Goal: Information Seeking & Learning: Learn about a topic

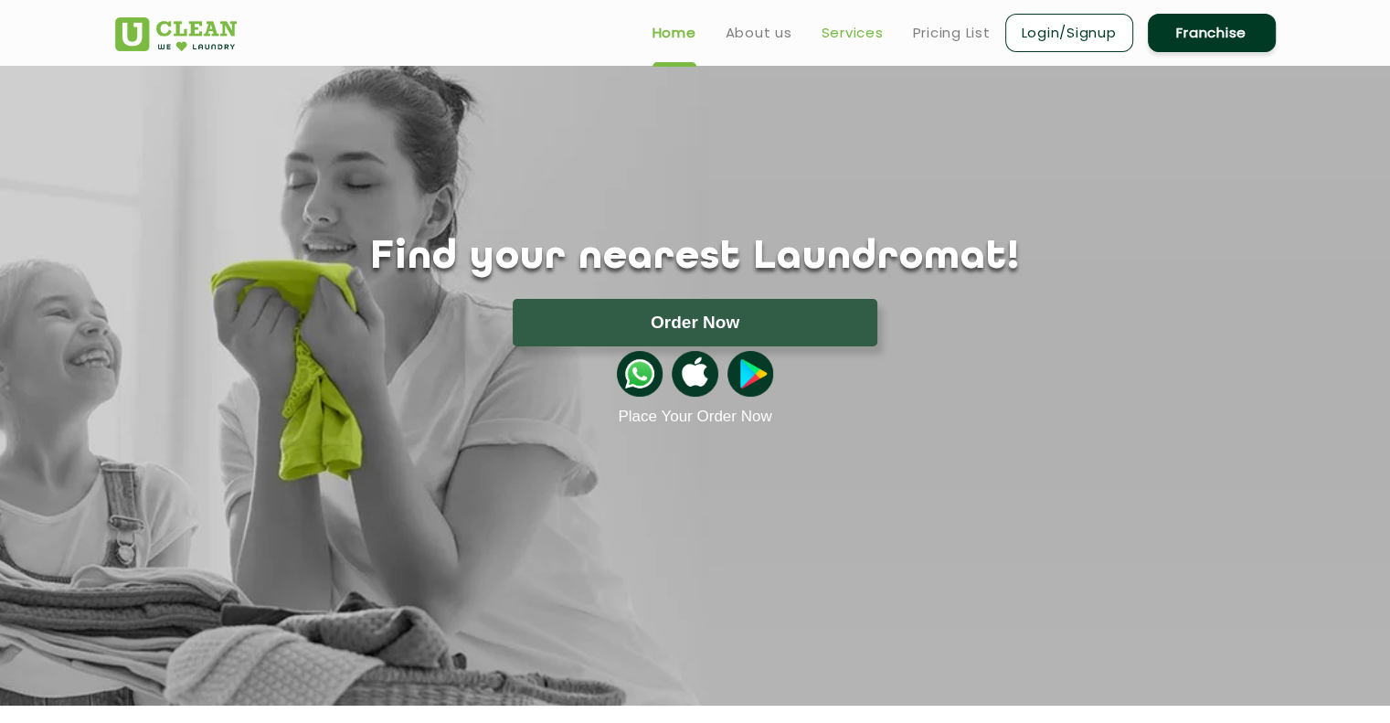
click at [841, 33] on link "Services" at bounding box center [853, 33] width 62 height 22
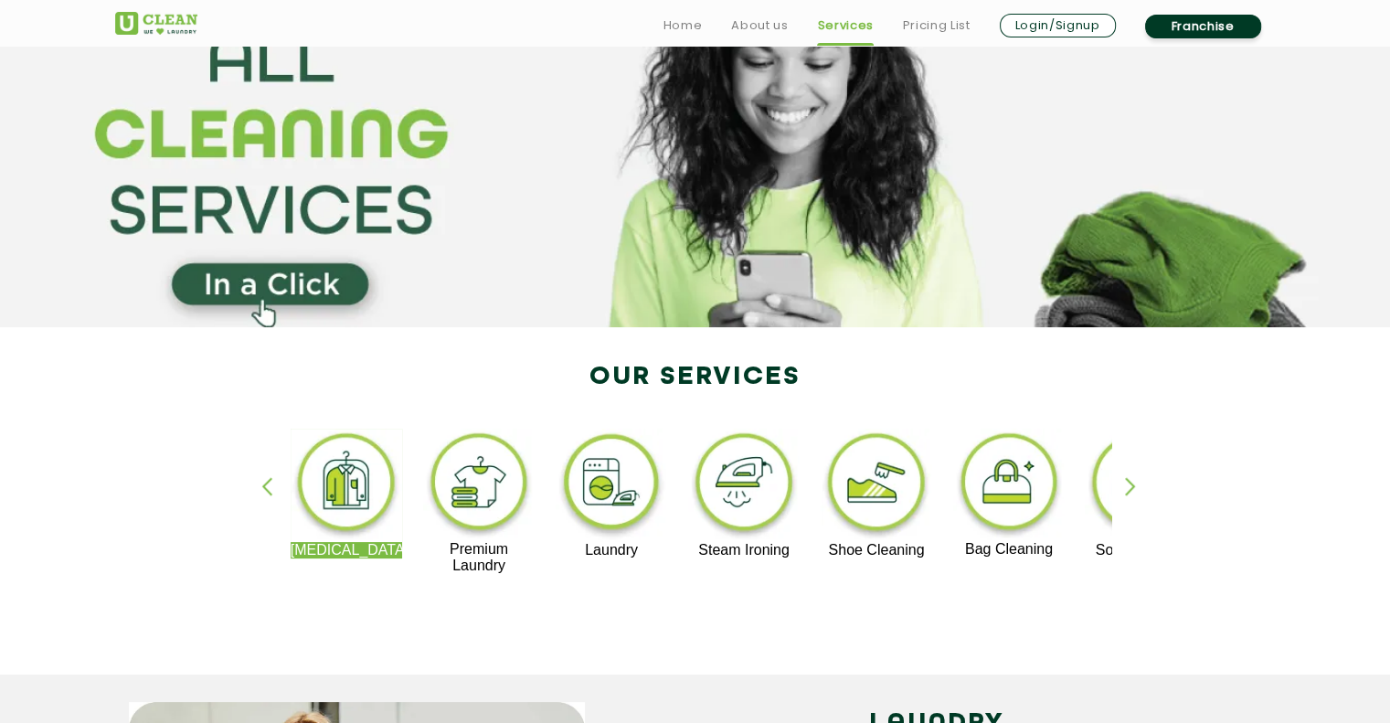
scroll to position [99, 0]
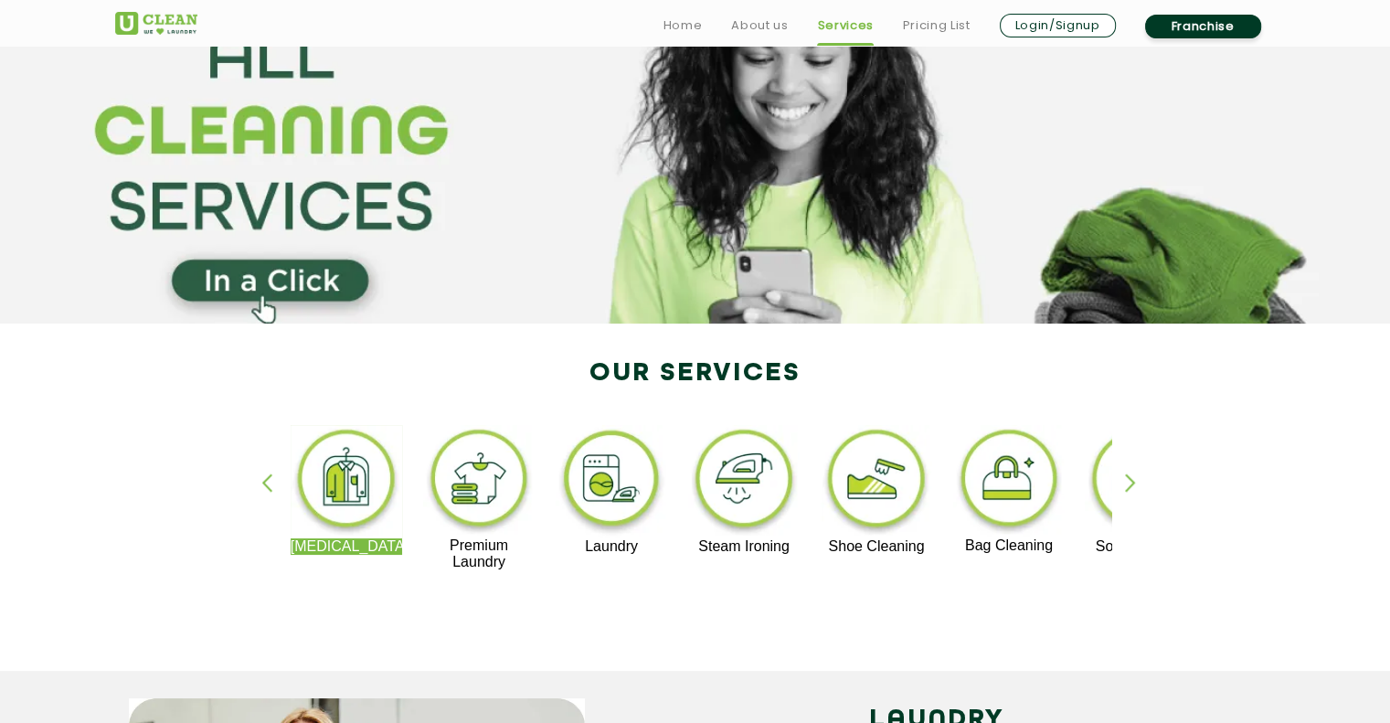
click at [765, 484] on img at bounding box center [744, 481] width 112 height 113
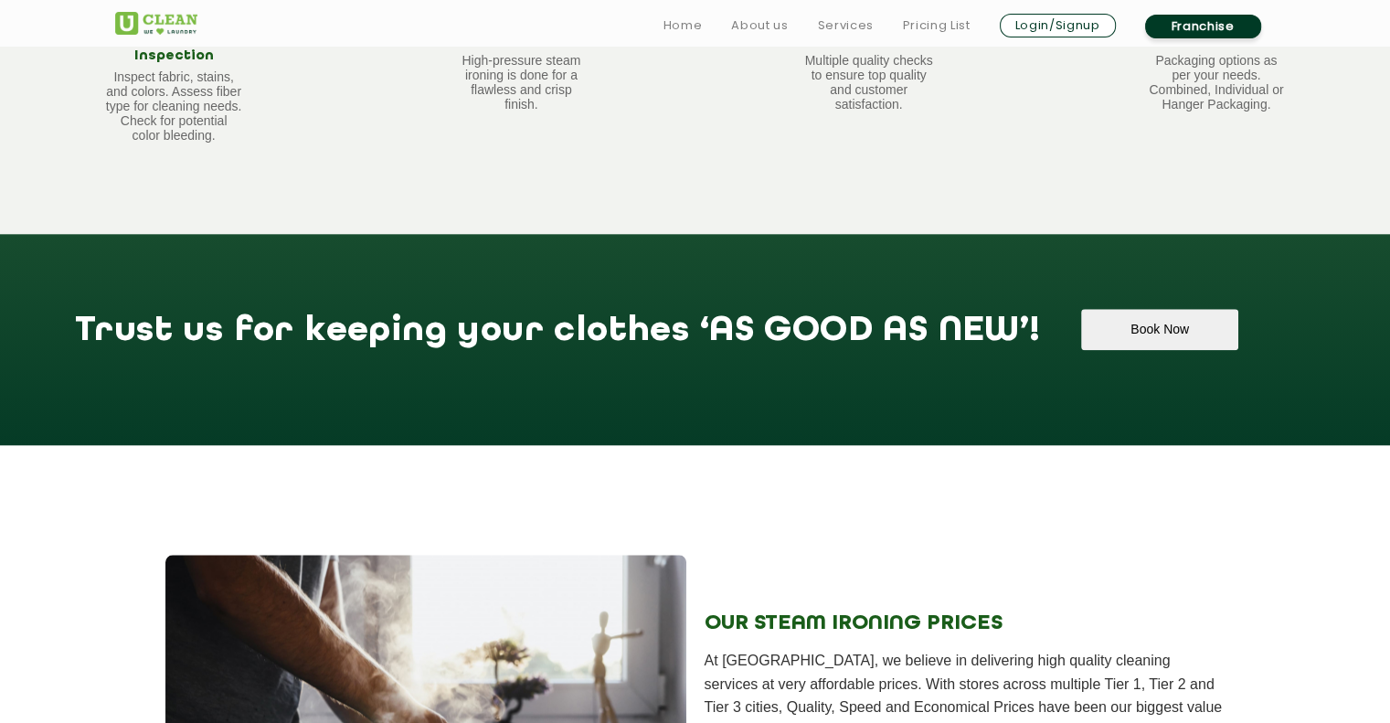
scroll to position [2070, 0]
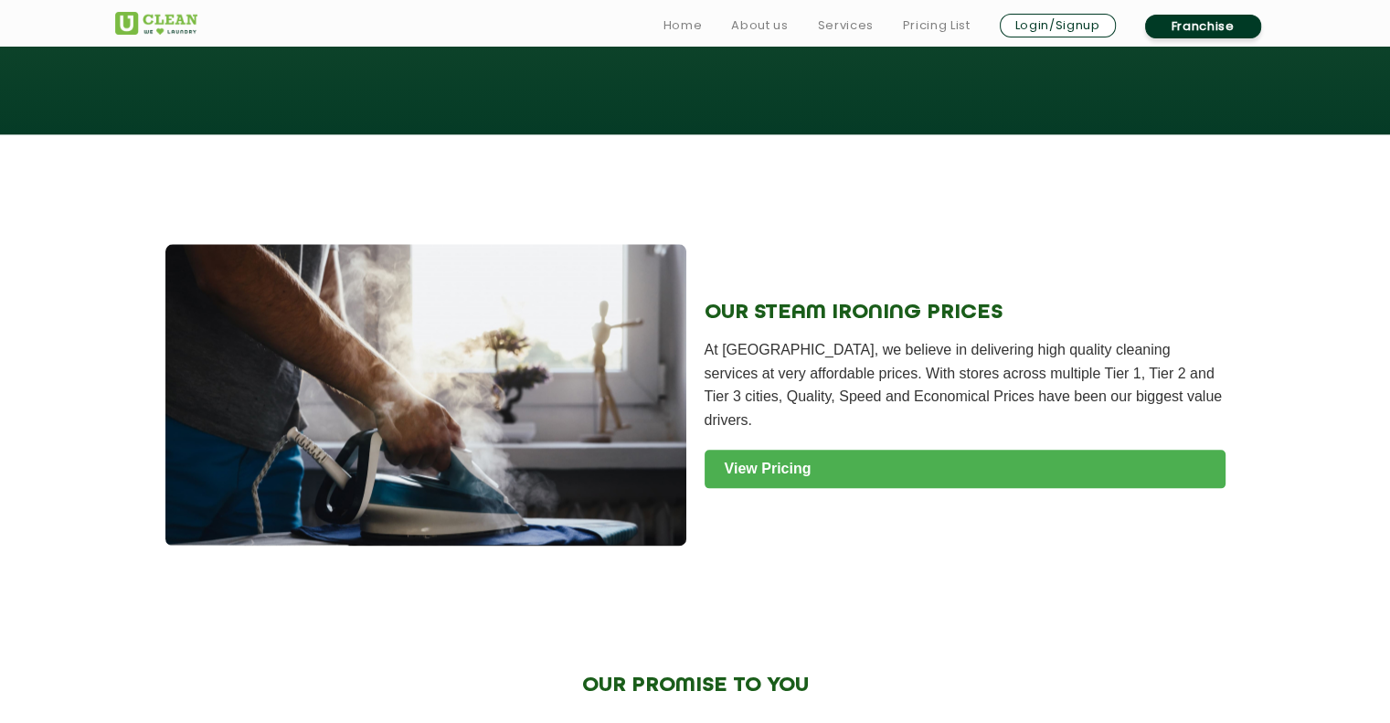
click at [789, 450] on link "View Pricing" at bounding box center [965, 469] width 521 height 38
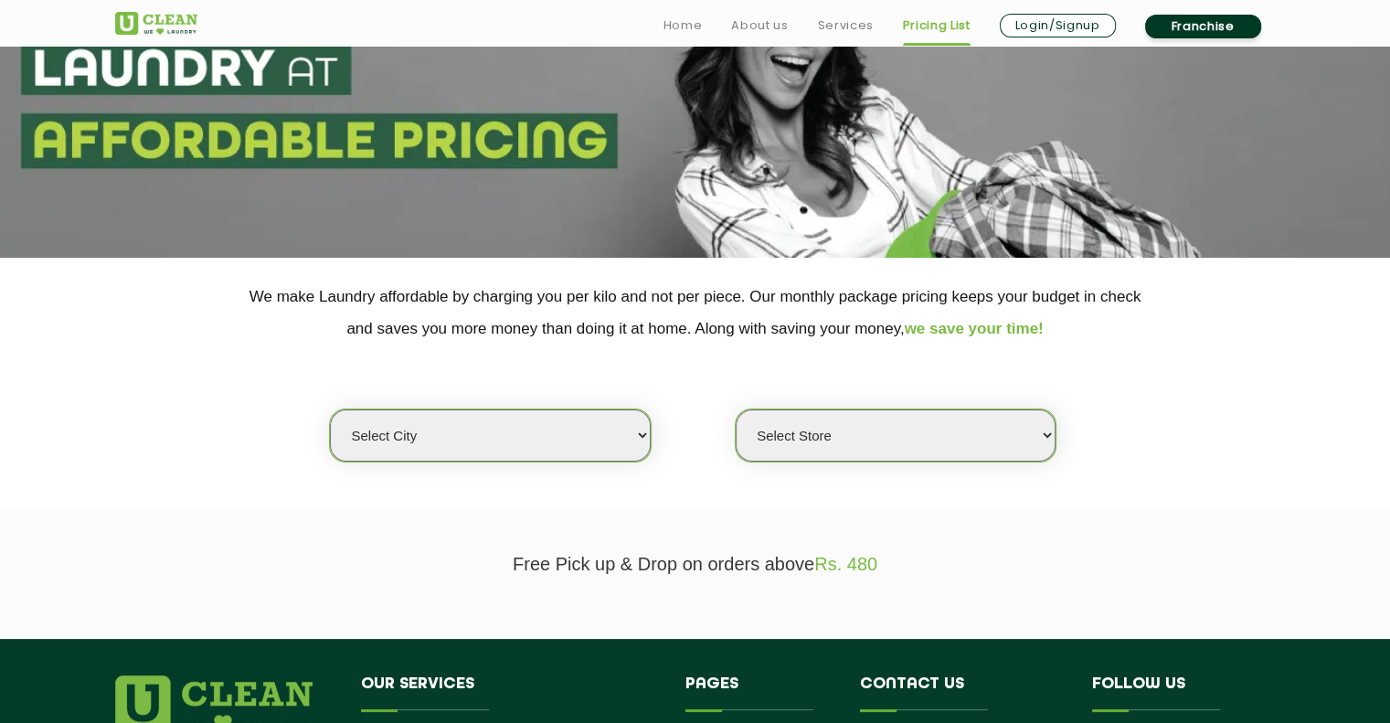
scroll to position [165, 0]
click at [612, 449] on select "Select city Aalo Agartala Agra Ahmedabad Akola Aligarh Alwar - UClean Select Am…" at bounding box center [490, 436] width 320 height 52
select select "47"
click at [859, 444] on select "Select Store" at bounding box center [896, 436] width 320 height 52
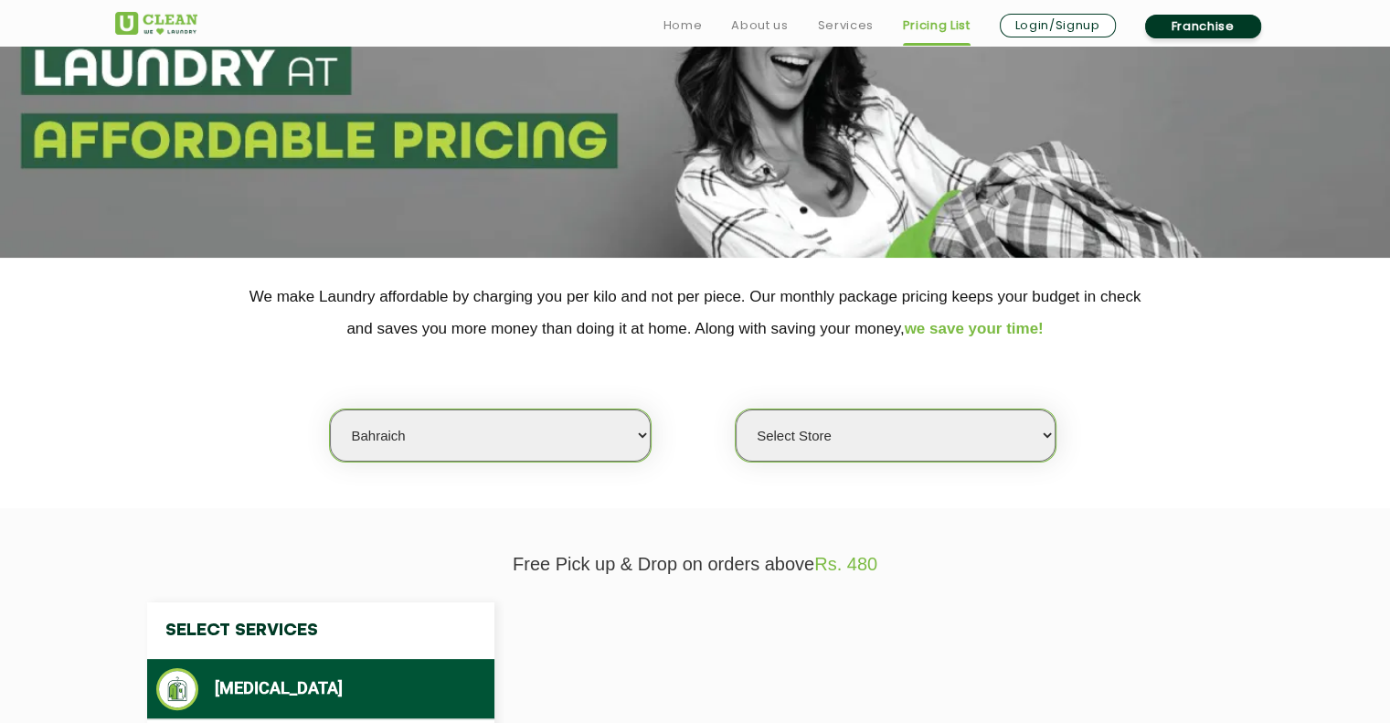
select select "0"
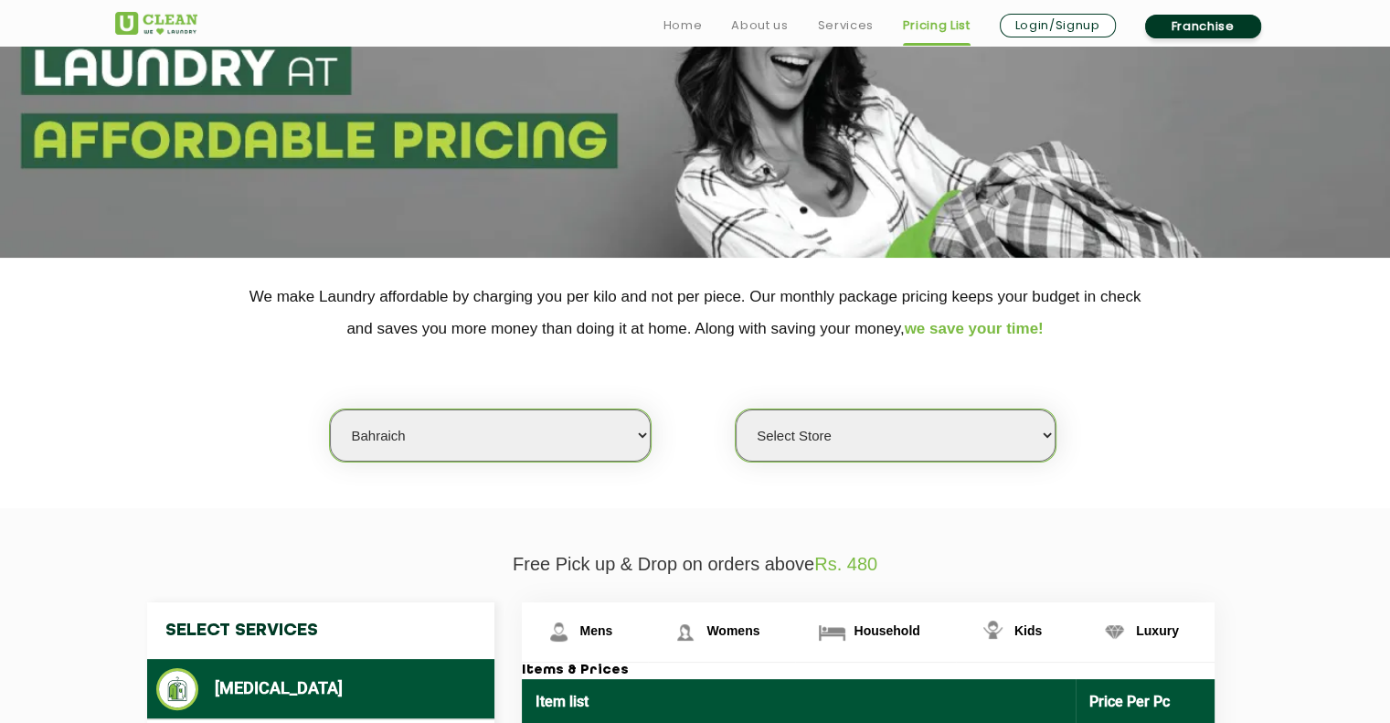
click at [644, 443] on select "Select city Aalo Agartala Agra Ahmedabad Akola Aligarh Alwar - UClean Select Am…" at bounding box center [490, 436] width 320 height 52
select select "6"
click at [330, 410] on select "Select city Aalo Agartala Agra Ahmedabad Akola Aligarh Alwar - UClean Select Am…" at bounding box center [490, 436] width 320 height 52
select select "0"
click at [866, 439] on select "Select Store UClean Bhartiya city UClean Hunasamaranahalli UClean KR Puram Beng…" at bounding box center [896, 436] width 320 height 52
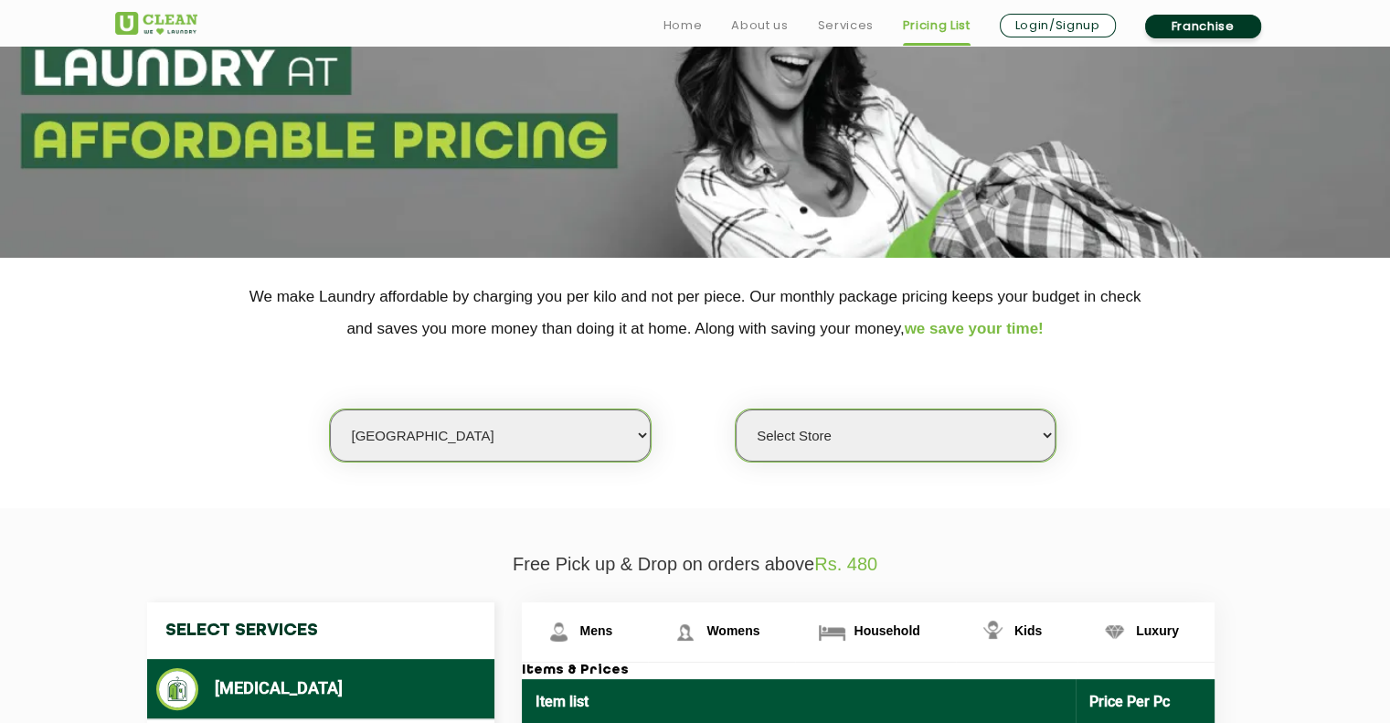
click at [736, 410] on select "Select Store UClean Bhartiya city UClean Hunasamaranahalli UClean KR Puram Beng…" at bounding box center [896, 436] width 320 height 52
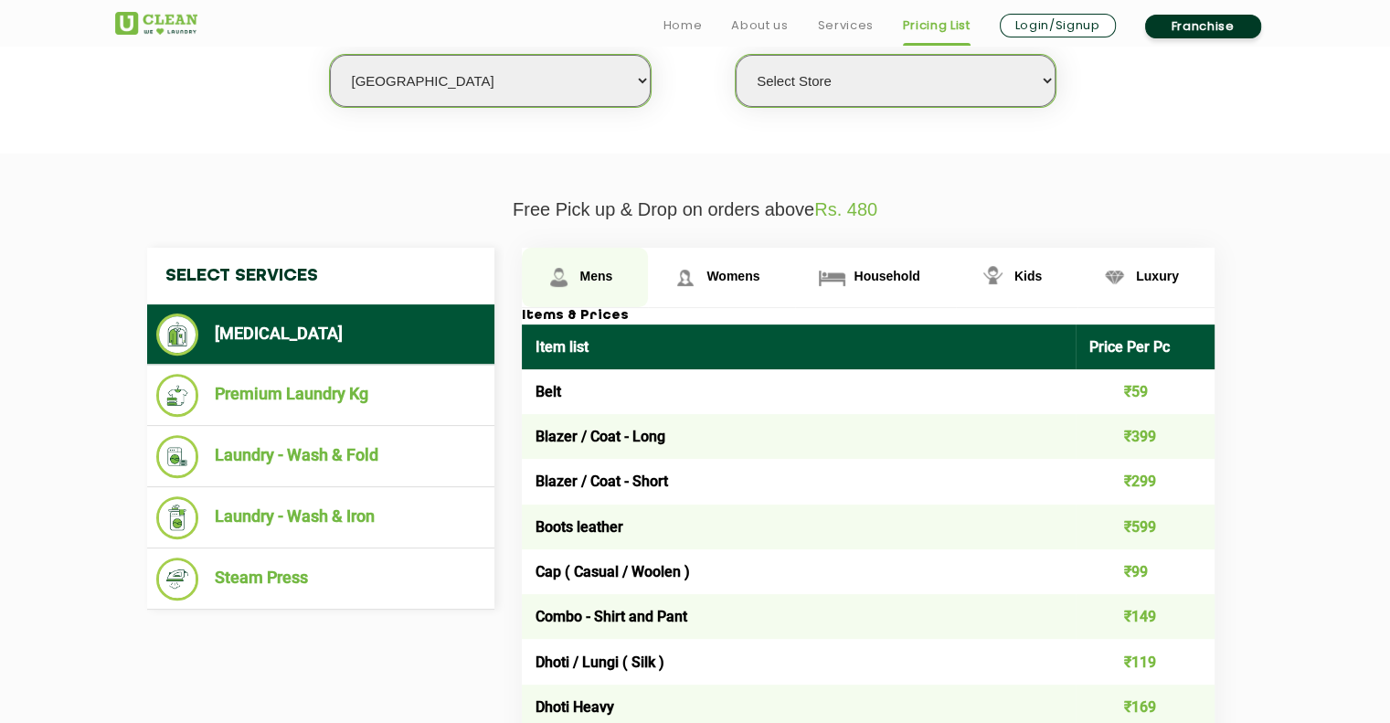
click at [567, 285] on img at bounding box center [559, 277] width 32 height 32
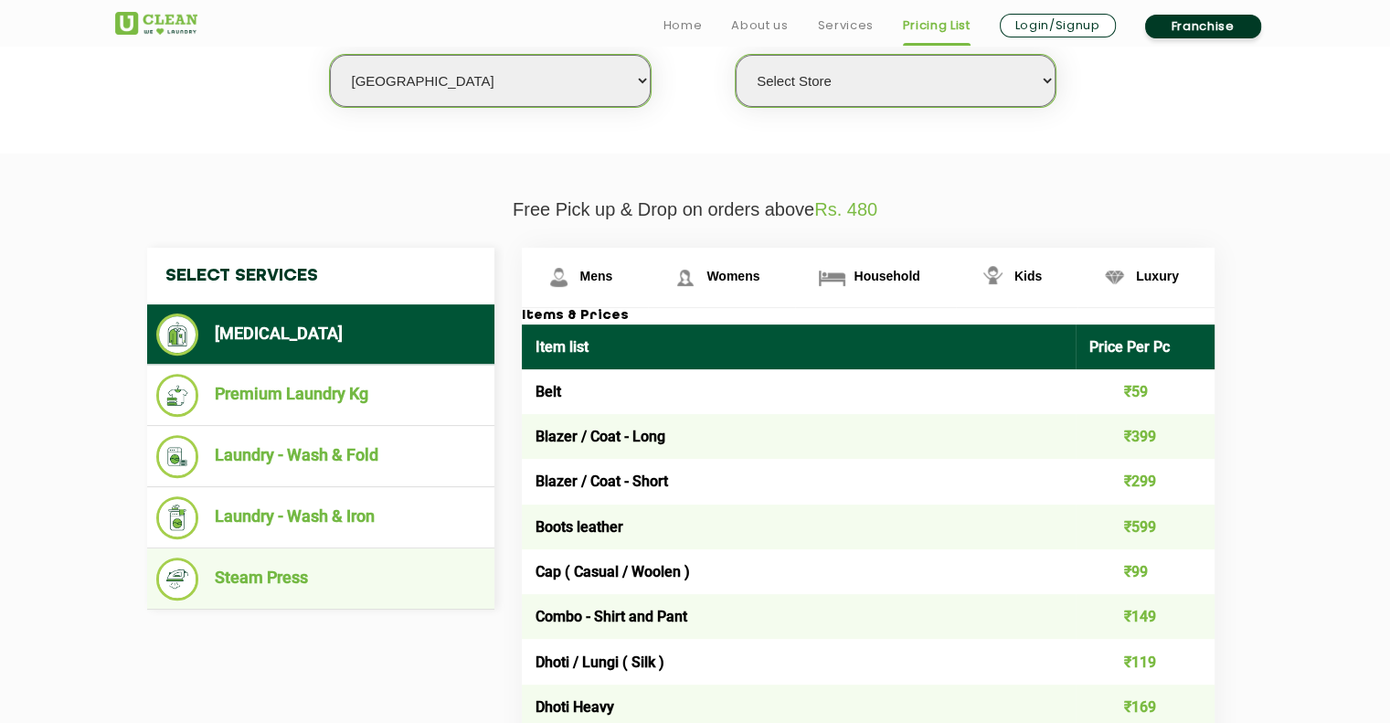
click at [310, 580] on li "Steam Press" at bounding box center [320, 579] width 329 height 43
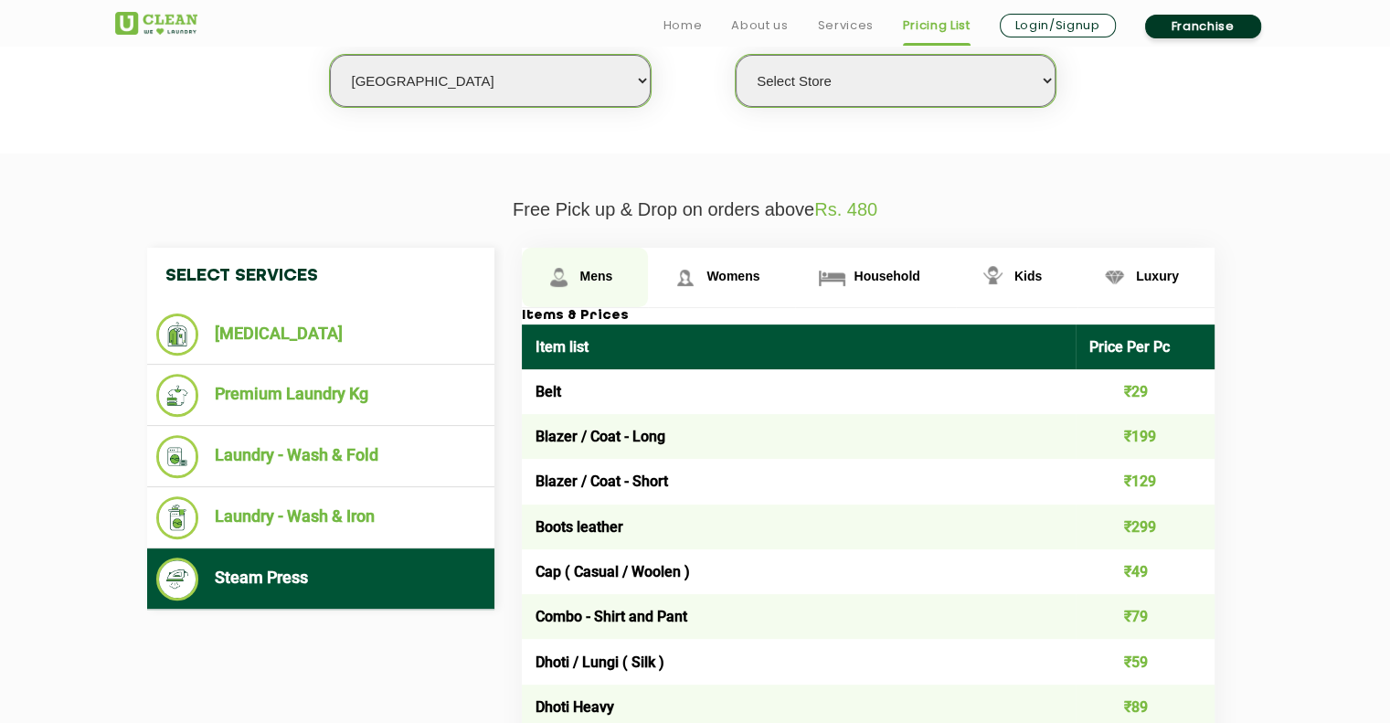
click at [582, 291] on link "Mens" at bounding box center [585, 277] width 127 height 59
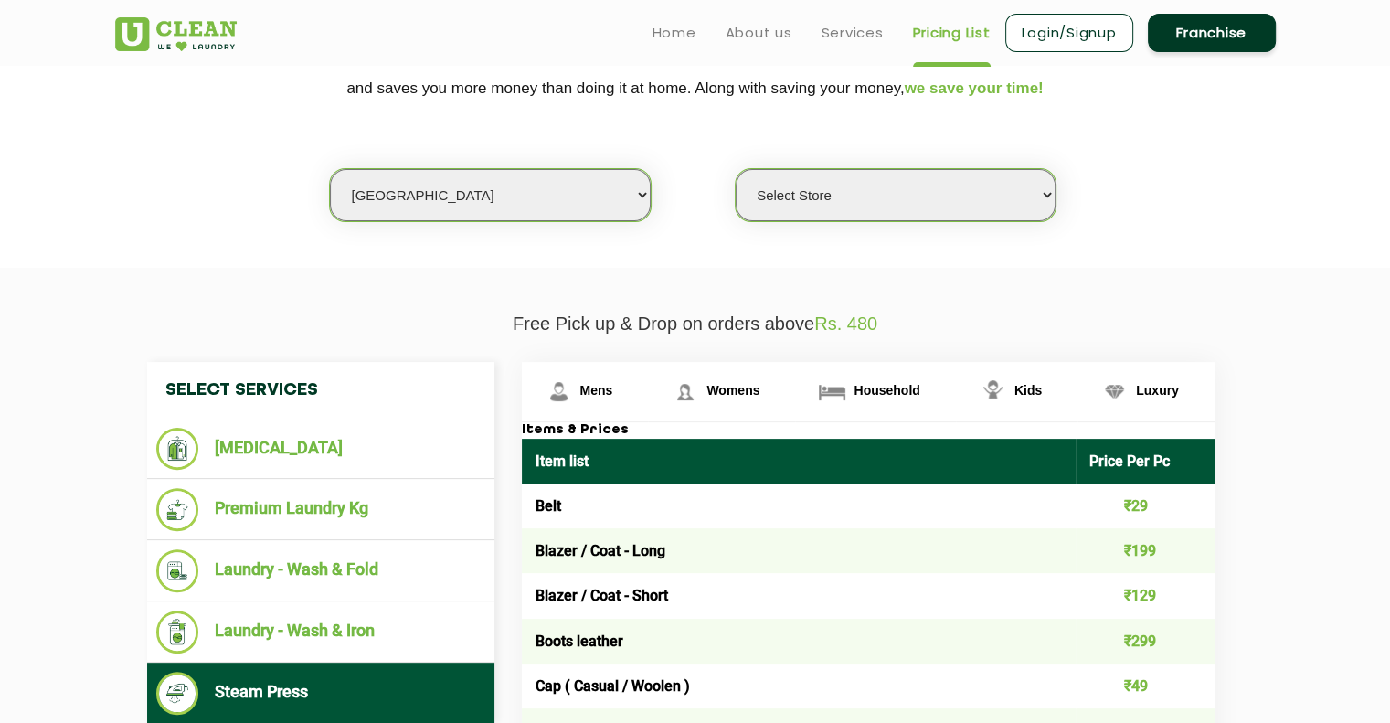
scroll to position [0, 0]
